Goal: Task Accomplishment & Management: Complete application form

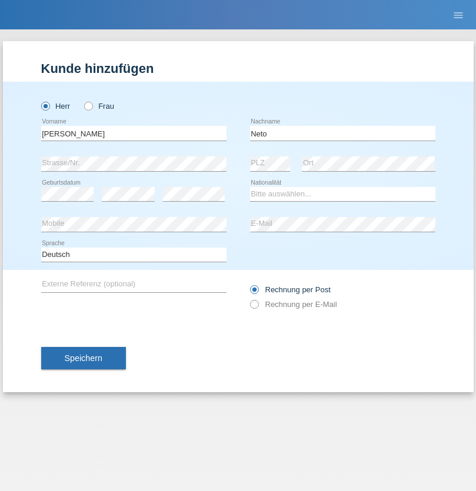
type input "Neto"
select select "CH"
radio input "true"
click at [134, 133] on input "text" at bounding box center [133, 133] width 185 height 15
type input "Nicolas"
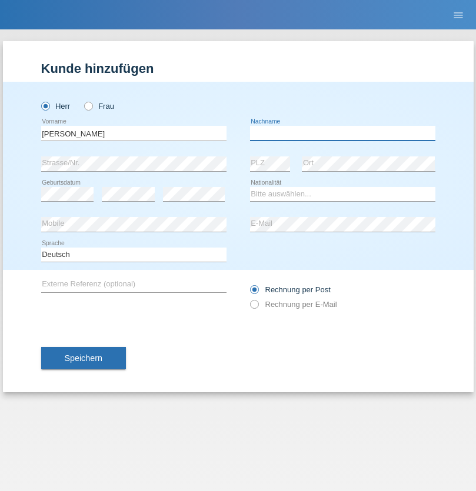
click at [342, 133] on input "text" at bounding box center [342, 133] width 185 height 15
type input "Meier"
select select "CH"
radio input "true"
click at [134, 133] on input "text" at bounding box center [133, 133] width 185 height 15
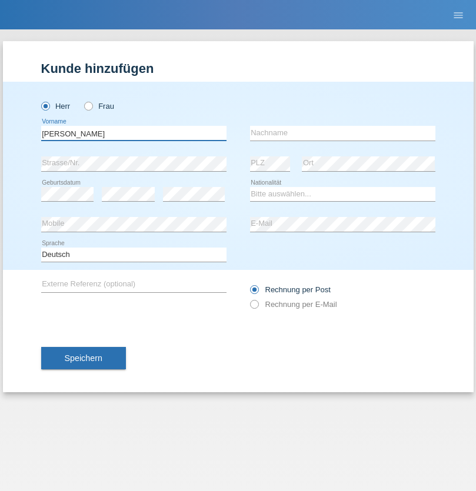
type input "David"
click at [342, 133] on input "text" at bounding box center [342, 133] width 185 height 15
type input "Nydegger"
select select "CH"
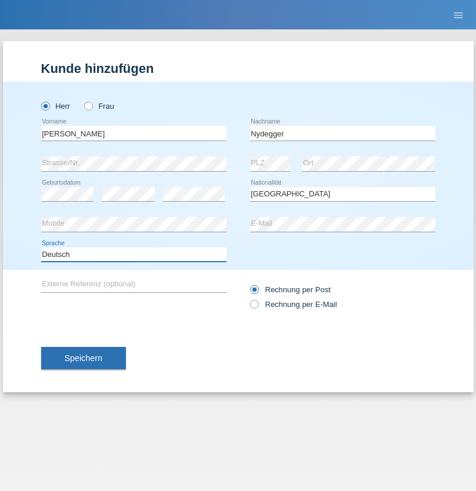
select select "en"
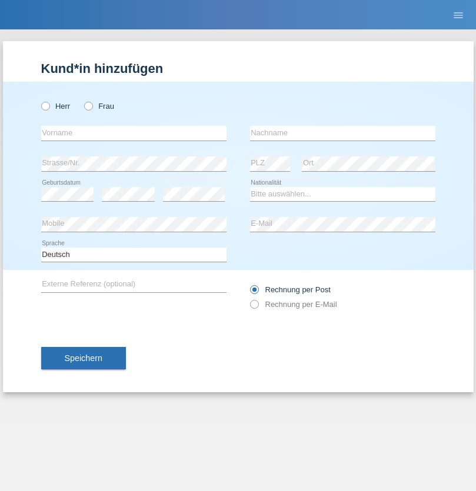
radio input "true"
click at [134, 133] on input "text" at bounding box center [133, 133] width 185 height 15
type input "Corinne"
click at [342, 133] on input "text" at bounding box center [342, 133] width 185 height 15
type input "Nydegger"
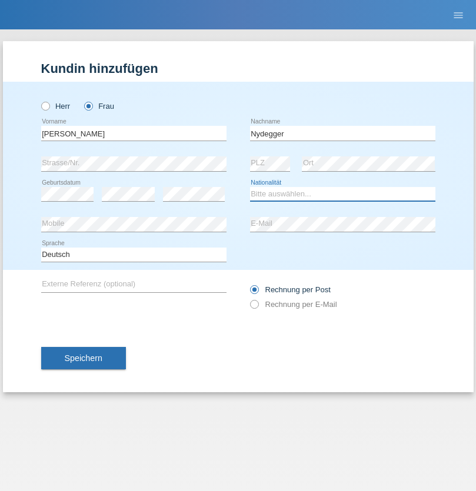
select select "CH"
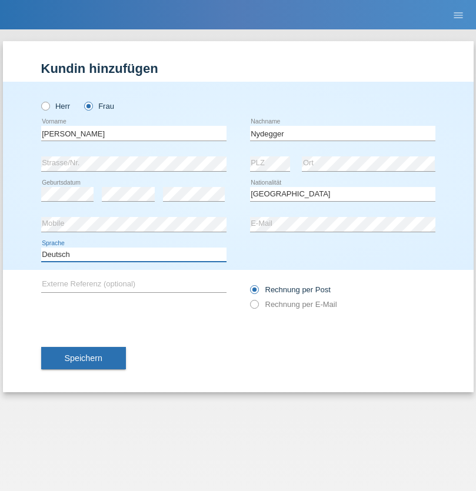
select select "en"
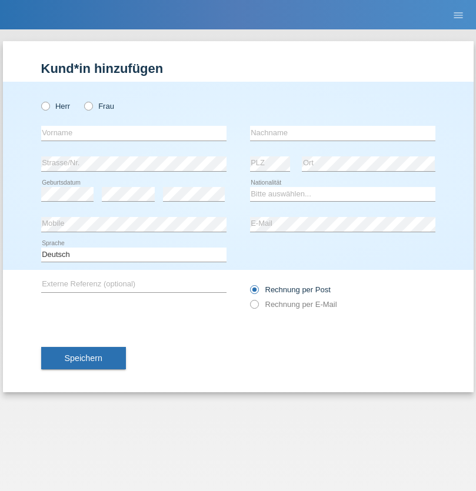
radio input "true"
click at [134, 133] on input "text" at bounding box center [133, 133] width 185 height 15
type input "Goekhan"
click at [342, 133] on input "text" at bounding box center [342, 133] width 185 height 15
type input "Akarsu"
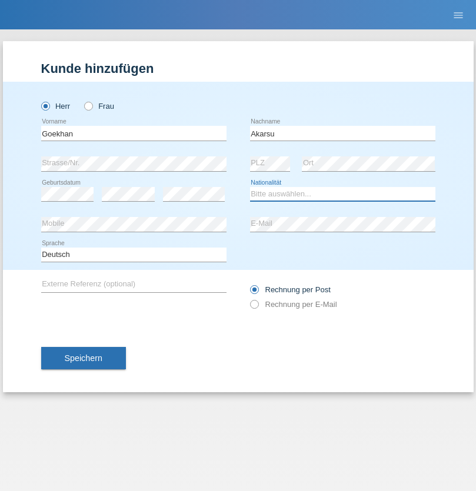
select select "AT"
select select "C"
select select "01"
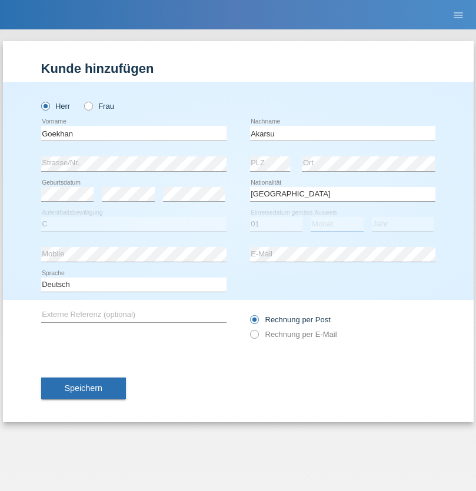
select select "05"
select select "2021"
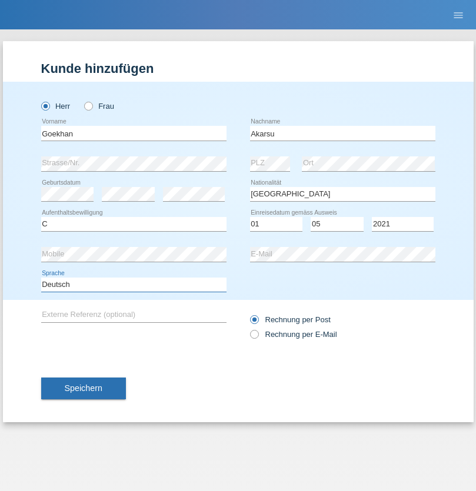
select select "en"
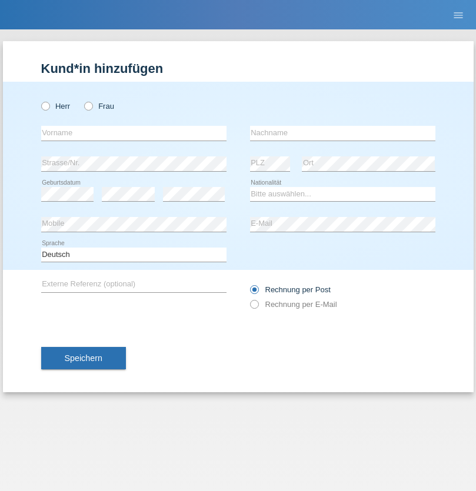
radio input "true"
click at [134, 133] on input "text" at bounding box center [133, 133] width 185 height 15
type input "Daniele"
click at [342, 133] on input "text" at bounding box center [342, 133] width 185 height 15
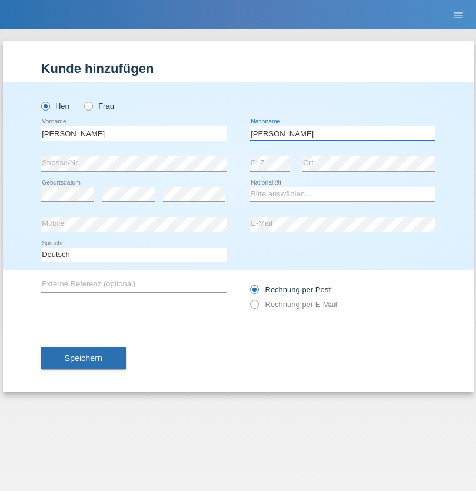
type input "Daniele"
select select "IT"
select select "C"
select select "22"
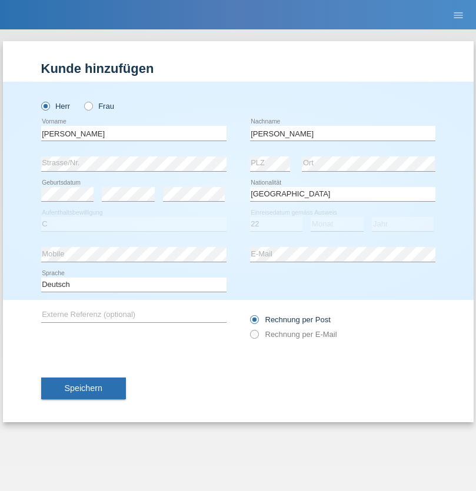
select select "06"
select select "1964"
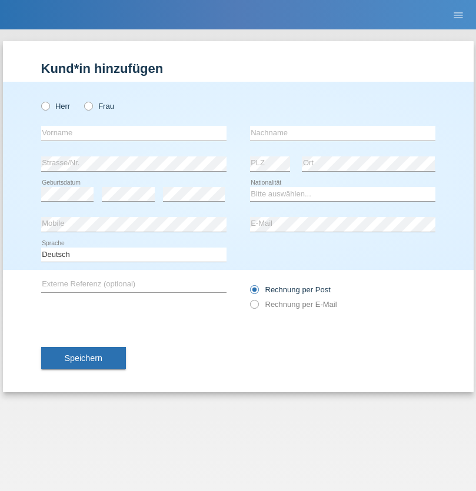
radio input "true"
click at [134, 133] on input "text" at bounding box center [133, 133] width 185 height 15
type input "Carnevale"
click at [342, 133] on input "text" at bounding box center [342, 133] width 185 height 15
type input "Alessio"
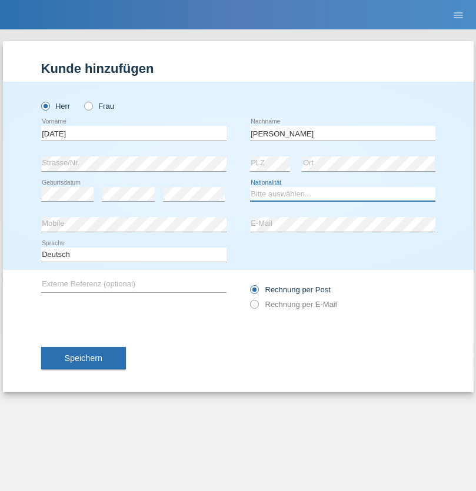
select select "IT"
select select "C"
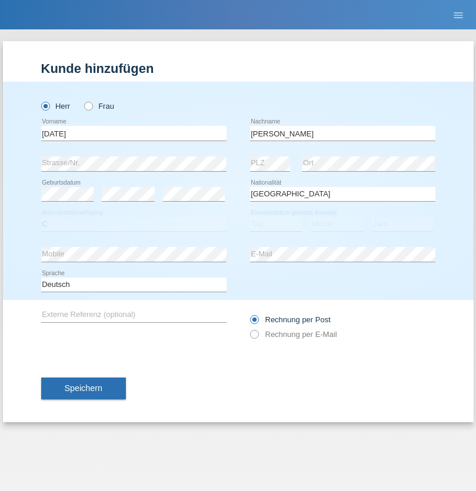
select select "01"
select select "05"
select select "2021"
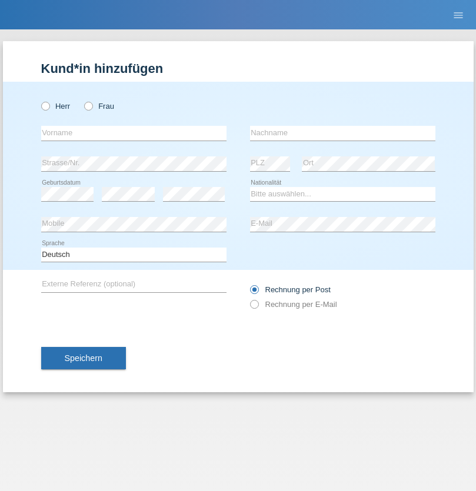
radio input "true"
click at [134, 133] on input "text" at bounding box center [133, 133] width 185 height 15
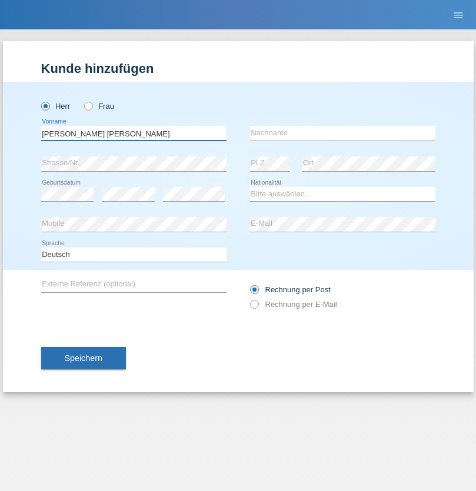
type input "Claudiu Marian"
click at [342, 133] on input "text" at bounding box center [342, 133] width 185 height 15
type input "Cislariu"
select select "CH"
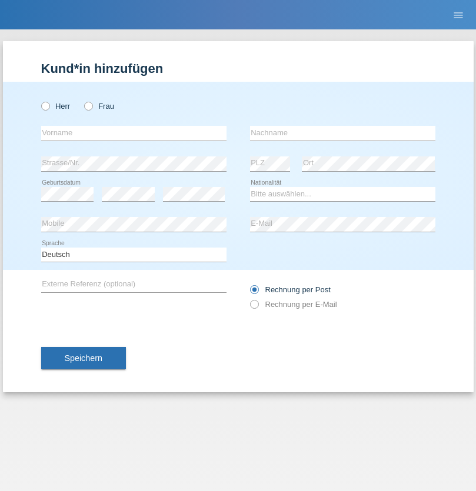
radio input "true"
select select "CH"
radio input "true"
click at [134, 133] on input "text" at bounding box center [133, 133] width 185 height 15
type input "Zsolt"
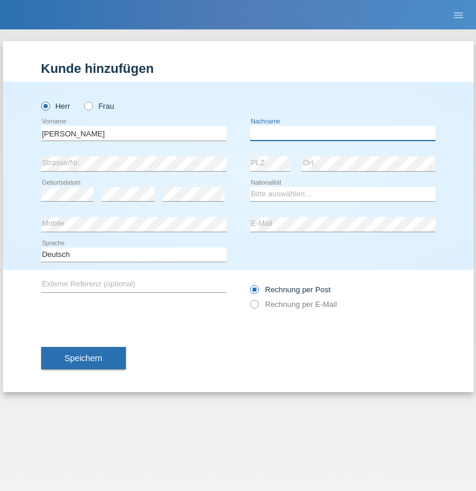
click at [342, 133] on input "text" at bounding box center [342, 133] width 185 height 15
type input "Kappelmayer"
select select "MG"
select select "C"
select select "31"
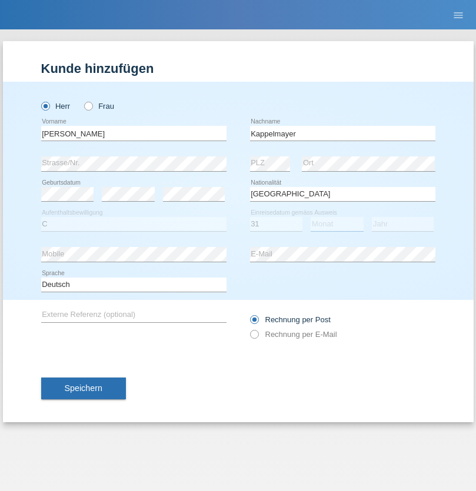
select select "08"
select select "2021"
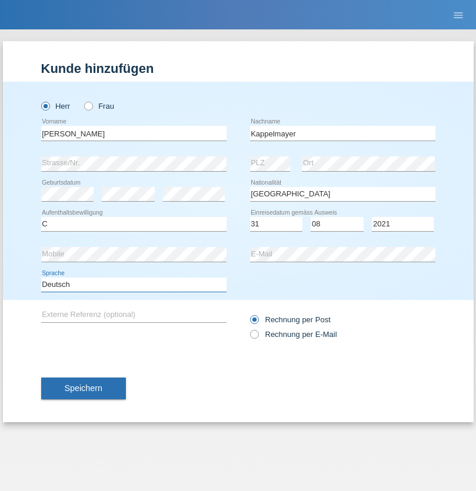
select select "en"
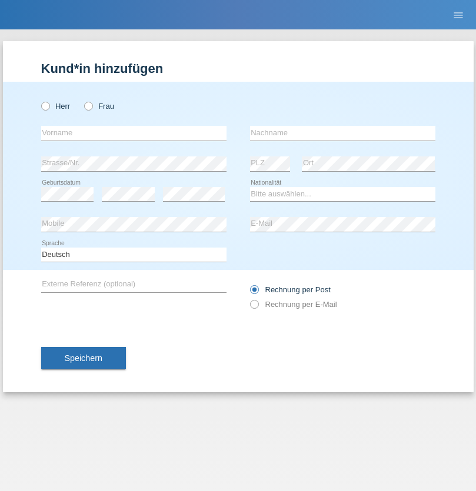
radio input "true"
click at [134, 133] on input "text" at bounding box center [133, 133] width 185 height 15
type input "firat"
click at [342, 133] on input "text" at bounding box center [342, 133] width 185 height 15
type input "kara"
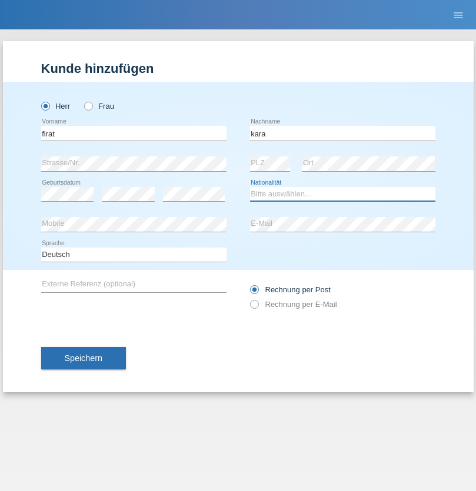
select select "CH"
radio input "true"
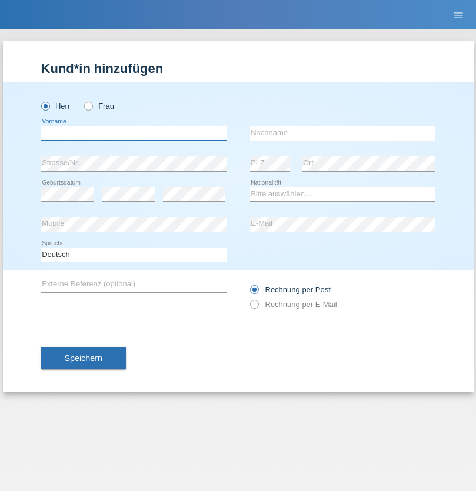
click at [134, 133] on input "text" at bounding box center [133, 133] width 185 height 15
type input "[PERSON_NAME]"
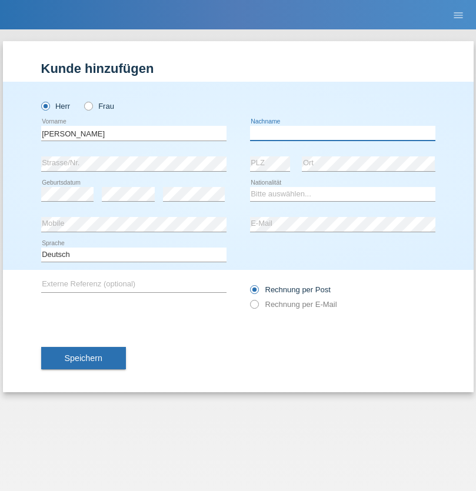
click at [342, 133] on input "text" at bounding box center [342, 133] width 185 height 15
type input "Panda nzinga"
select select "MN"
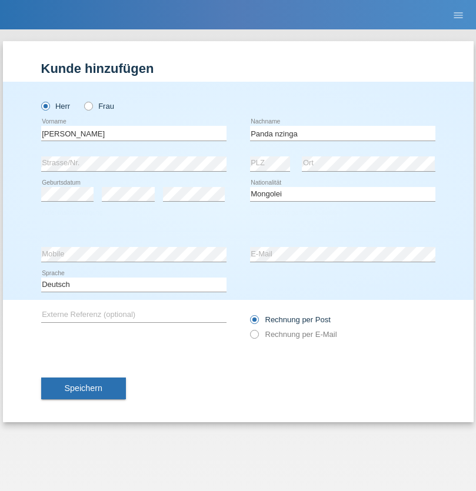
select select "C"
select select "28"
select select "11"
select select "2001"
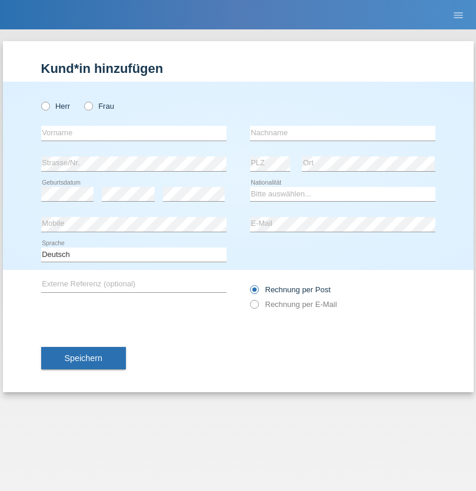
radio input "true"
select select "HU"
select select "C"
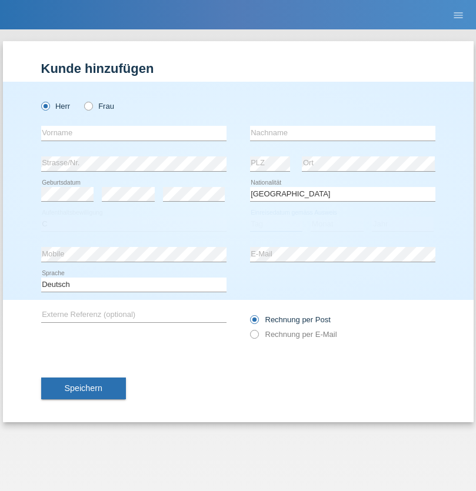
select select "30"
select select "10"
select select "2021"
